Goal: Task Accomplishment & Management: Manage account settings

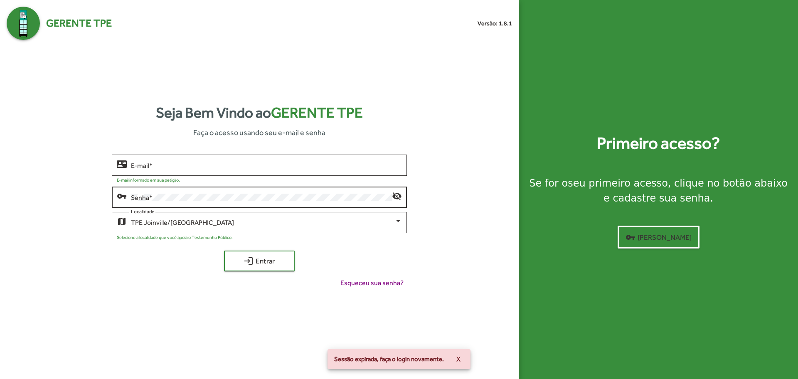
click at [168, 193] on div "Senha *" at bounding box center [261, 196] width 261 height 23
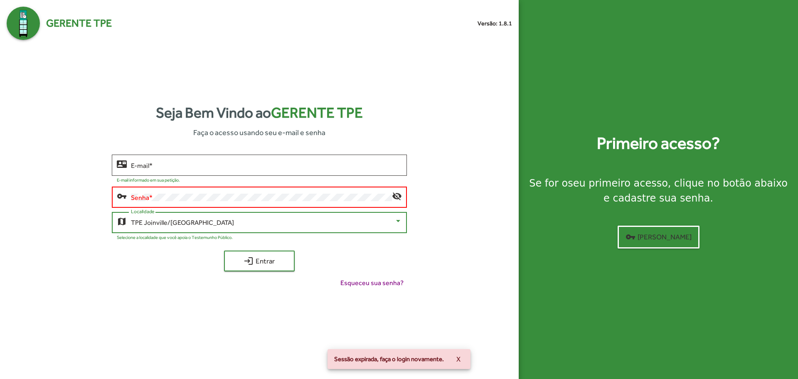
click at [248, 222] on div "TPE Joinville/[GEOGRAPHIC_DATA]" at bounding box center [262, 222] width 263 height 7
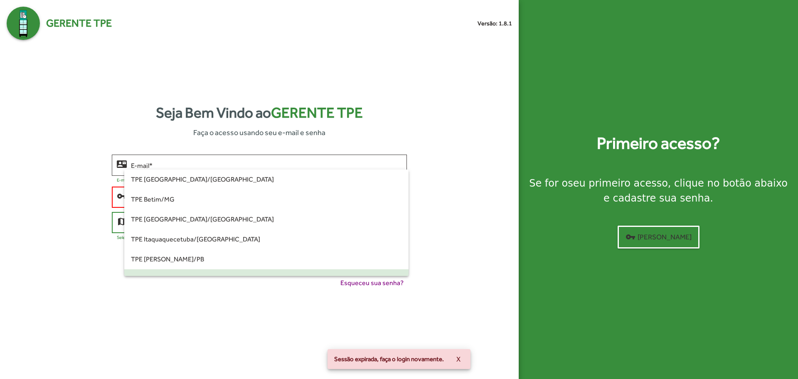
scroll to position [57, 0]
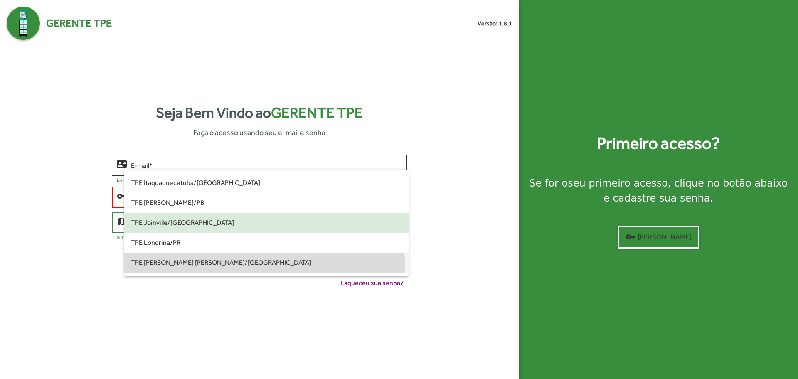
drag, startPoint x: 241, startPoint y: 264, endPoint x: 239, endPoint y: 228, distance: 36.2
click at [239, 265] on span "TPE [PERSON_NAME] [PERSON_NAME]/[GEOGRAPHIC_DATA]" at bounding box center [266, 263] width 271 height 20
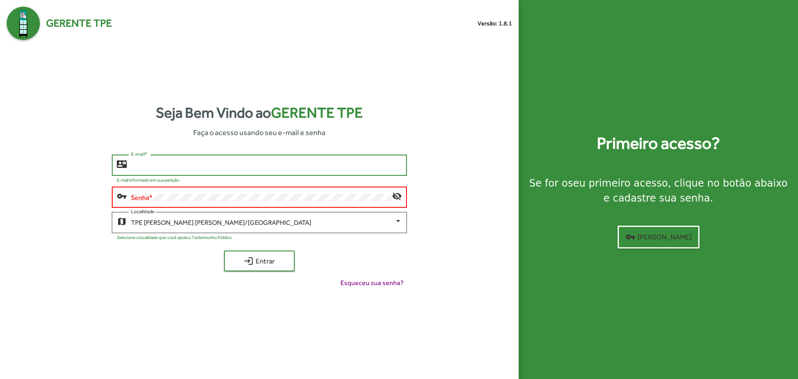
click at [229, 166] on input "E-mail *" at bounding box center [266, 165] width 271 height 7
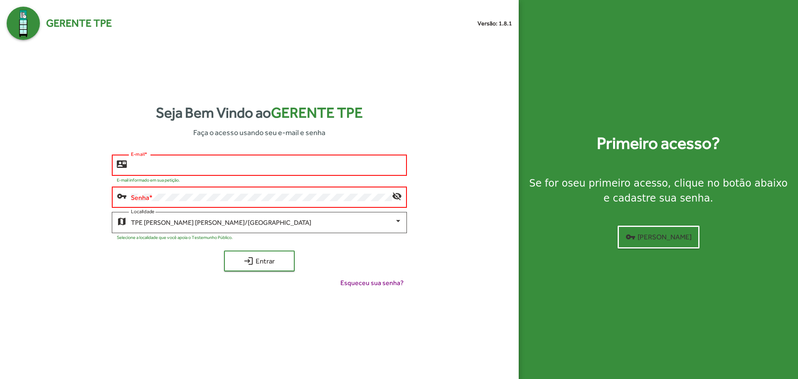
type input "**********"
click at [224, 251] on button "login Entrar" at bounding box center [259, 261] width 71 height 21
